Goal: Task Accomplishment & Management: Manage account settings

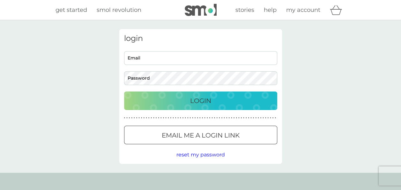
type input "sallyf.drummond03@gmail.com"
click at [199, 99] on p "Login" at bounding box center [200, 100] width 21 height 10
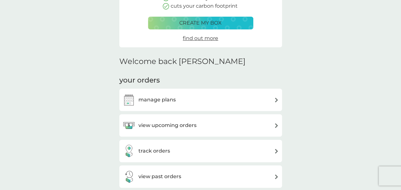
scroll to position [119, 0]
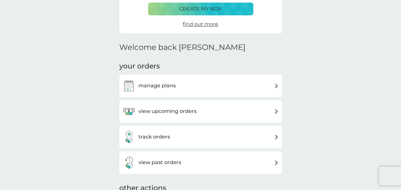
click at [276, 109] on img at bounding box center [276, 111] width 5 height 5
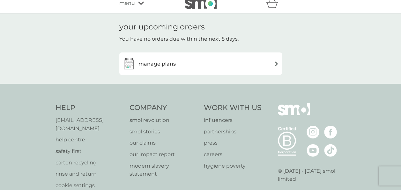
scroll to position [6, 0]
click at [275, 64] on img at bounding box center [276, 64] width 5 height 5
